Goal: Task Accomplishment & Management: Manage account settings

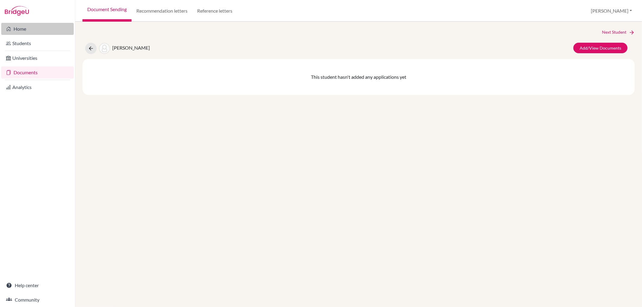
click at [43, 25] on link "Home" at bounding box center [37, 29] width 73 height 12
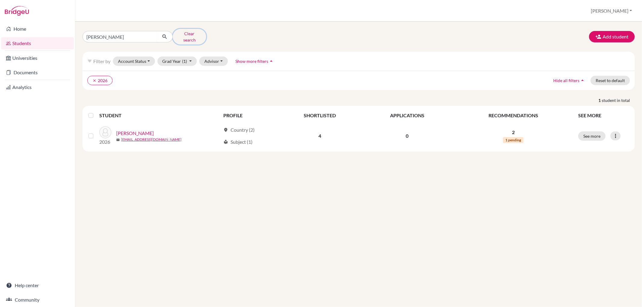
click at [189, 33] on button "Clear search" at bounding box center [189, 37] width 33 height 16
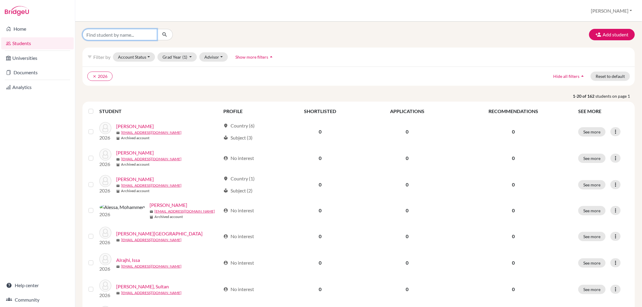
click at [135, 33] on input "Find student by name..." at bounding box center [120, 34] width 75 height 11
type input "andrew"
click at [163, 32] on icon "submit" at bounding box center [165, 35] width 6 height 6
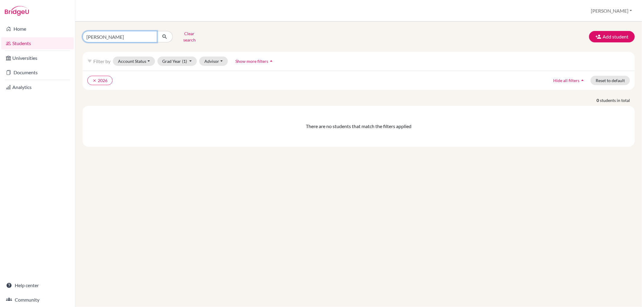
drag, startPoint x: 126, startPoint y: 37, endPoint x: 67, endPoint y: 37, distance: 59.3
click at [67, 37] on div "Home Students Universities Documents Analytics Help center Community Students o…" at bounding box center [321, 153] width 642 height 307
type input "chung"
click at [201, 37] on button "Clear search" at bounding box center [189, 37] width 33 height 16
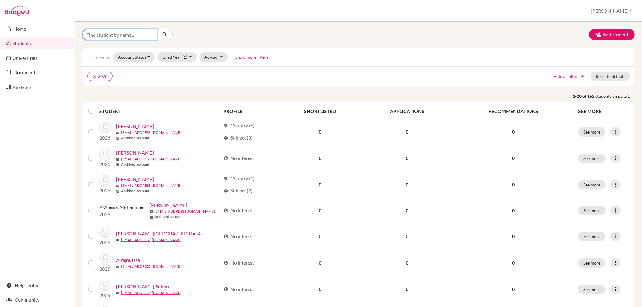
click at [138, 36] on input "Find student by name..." at bounding box center [120, 34] width 75 height 11
type input "chung"
click button "submit" at bounding box center [165, 34] width 16 height 11
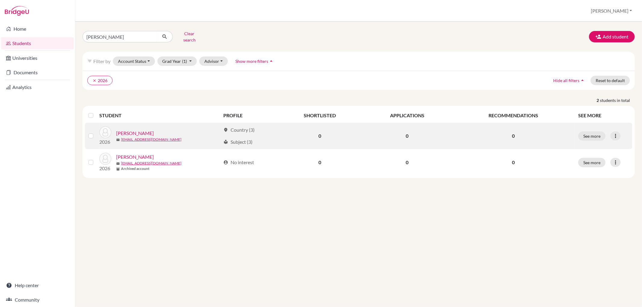
click at [131, 130] on link "[PERSON_NAME]" at bounding box center [135, 133] width 38 height 7
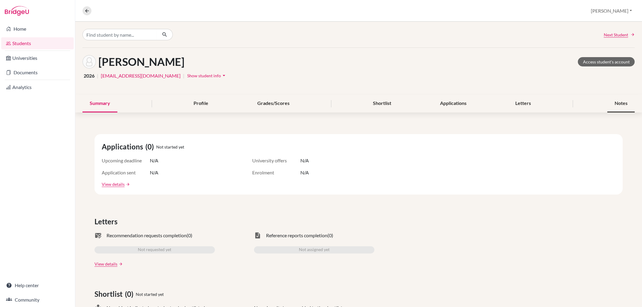
click at [619, 98] on div "Notes" at bounding box center [621, 104] width 27 height 18
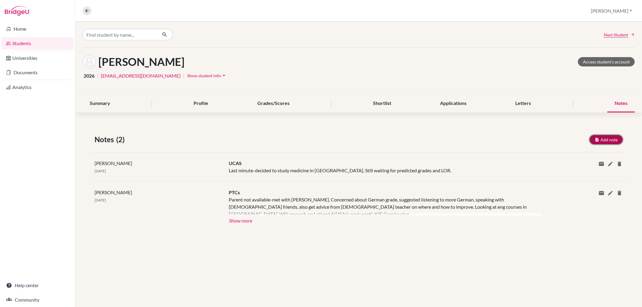
click at [607, 138] on button "Add note" at bounding box center [606, 139] width 33 height 9
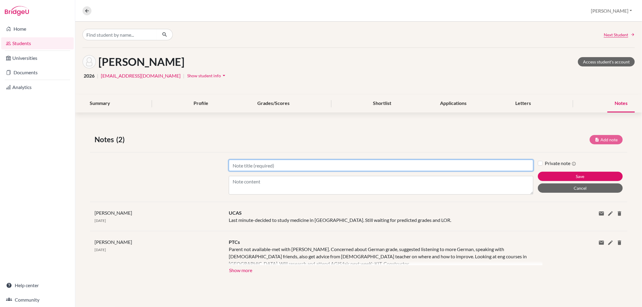
click at [432, 167] on input "Title" at bounding box center [381, 165] width 304 height 11
type input "UCAS"
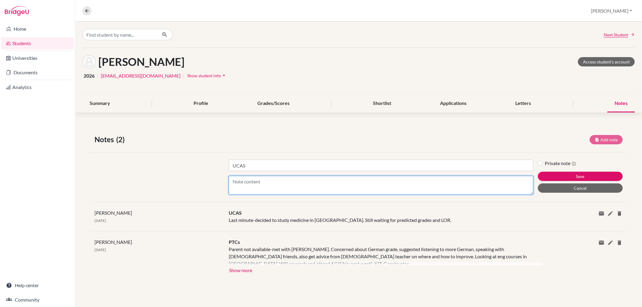
click at [239, 182] on textarea "Content" at bounding box center [381, 185] width 304 height 19
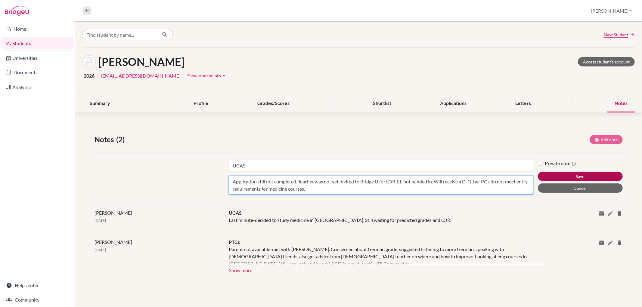
type textarea "Application still not completed. Teacher was not yet invited to Bridge U for LO…"
click at [582, 177] on button "Save" at bounding box center [580, 176] width 85 height 9
